Goal: Task Accomplishment & Management: Use online tool/utility

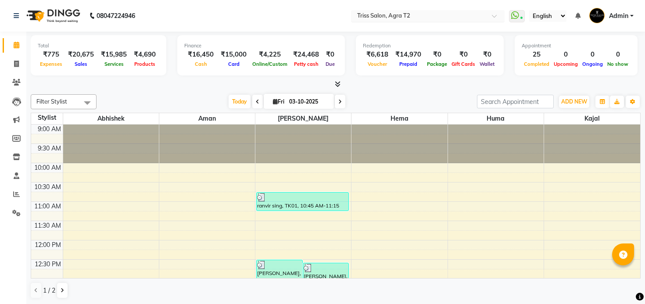
click at [374, 10] on div "Select Location × Triss Salon, Agra T2" at bounding box center [427, 16] width 153 height 12
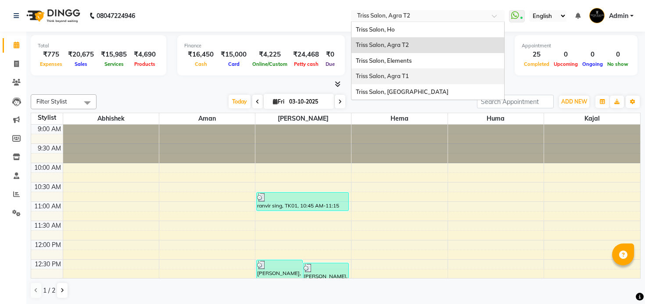
click at [387, 71] on div "Triss Salon, Agra T1" at bounding box center [427, 76] width 153 height 16
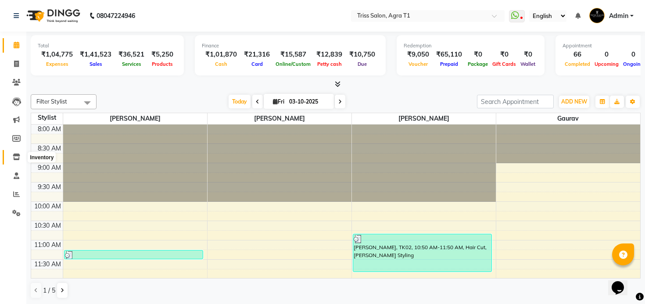
click at [17, 161] on span at bounding box center [16, 157] width 15 height 10
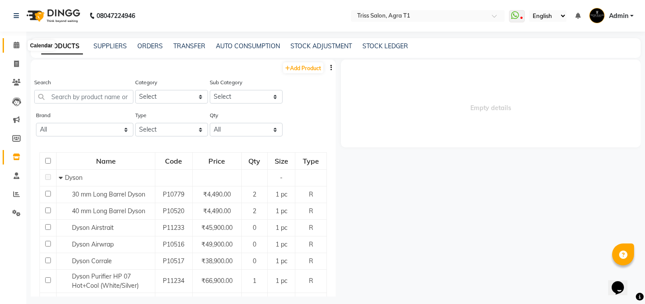
click at [15, 44] on icon at bounding box center [17, 45] width 6 height 7
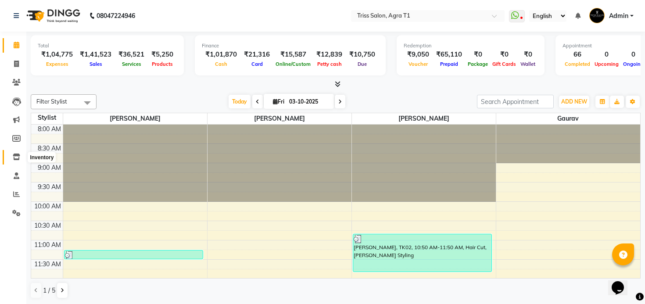
click at [16, 160] on icon at bounding box center [16, 156] width 7 height 7
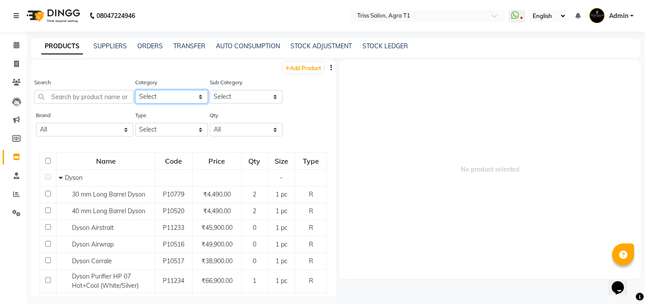
click at [160, 91] on select "Select PH [PERSON_NAME] Moroccan Oil 3TenX K18 Schwarzkopf Mintree Kanpeki Thal…" at bounding box center [171, 97] width 73 height 14
select select "367302350"
click at [135, 90] on select "Select PH [PERSON_NAME] Moroccan Oil 3TenX K18 Schwarzkopf Mintree Kanpeki Thal…" at bounding box center [171, 97] width 73 height 14
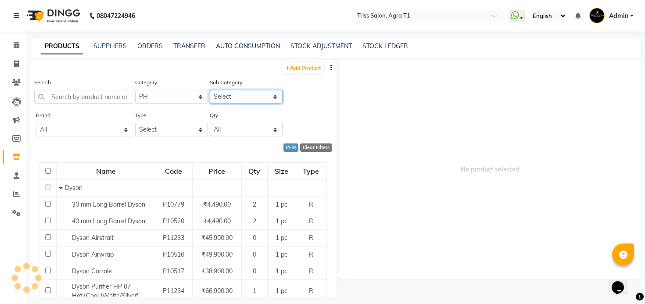
click at [239, 93] on select "Select PH Salon Use PH Retail" at bounding box center [246, 97] width 73 height 14
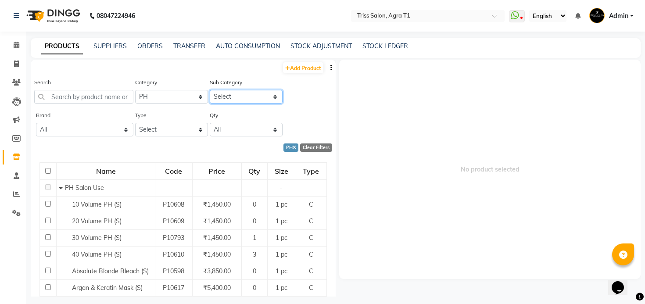
select select "3673023502"
click at [210, 90] on select "Select PH Salon Use PH Retail" at bounding box center [246, 97] width 73 height 14
click at [399, 18] on input "text" at bounding box center [418, 16] width 127 height 9
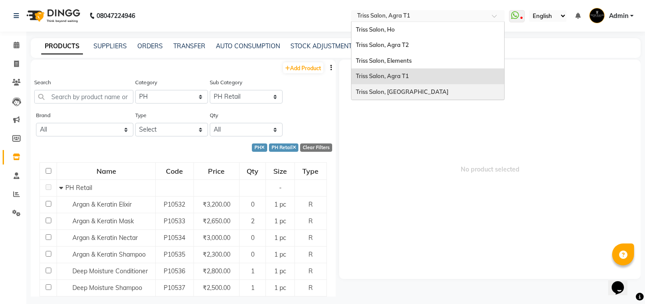
click at [404, 93] on span "Triss Salon, [GEOGRAPHIC_DATA]" at bounding box center [402, 91] width 93 height 7
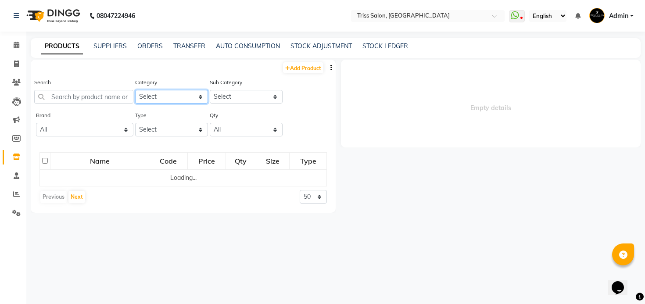
click at [180, 100] on select "Select PH [PERSON_NAME] Moroccan Oil 3TenX K18 Schwarzkopf Mintree Kanpeki Thal…" at bounding box center [171, 97] width 73 height 14
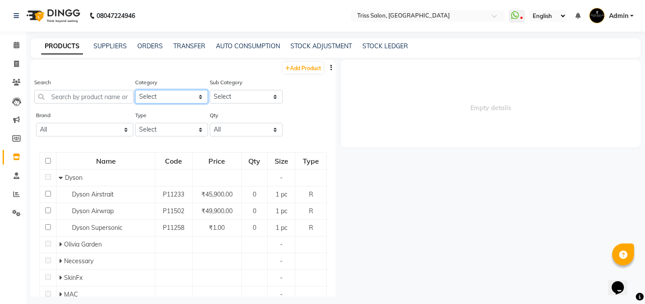
select select "367302350"
click at [135, 90] on select "Select PH [PERSON_NAME] Moroccan Oil 3TenX K18 Schwarzkopf Mintree Kanpeki Thal…" at bounding box center [171, 97] width 73 height 14
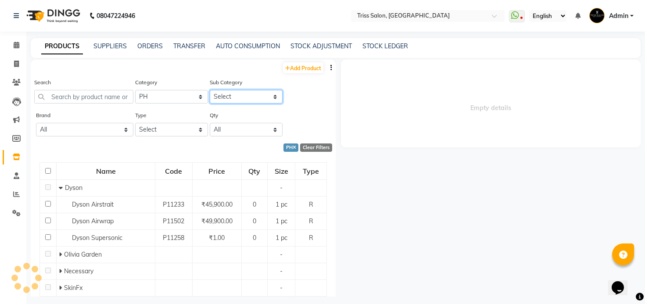
click at [241, 98] on select "Select" at bounding box center [246, 97] width 73 height 14
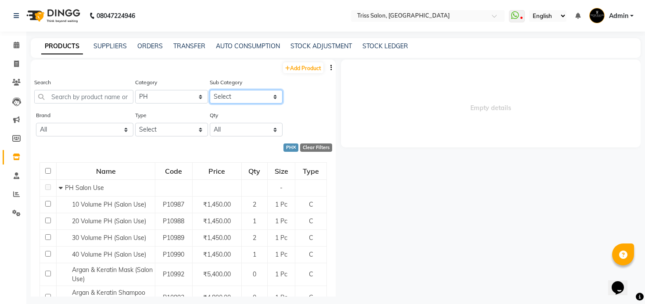
select select "3673023502"
click at [210, 90] on select "Select PH Salon Use PH Retail" at bounding box center [246, 97] width 73 height 14
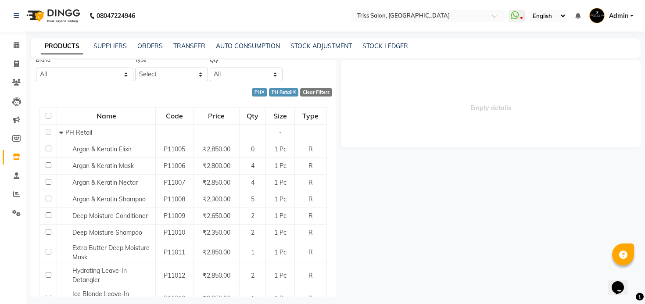
scroll to position [57, 0]
